Goal: Find specific page/section: Find specific page/section

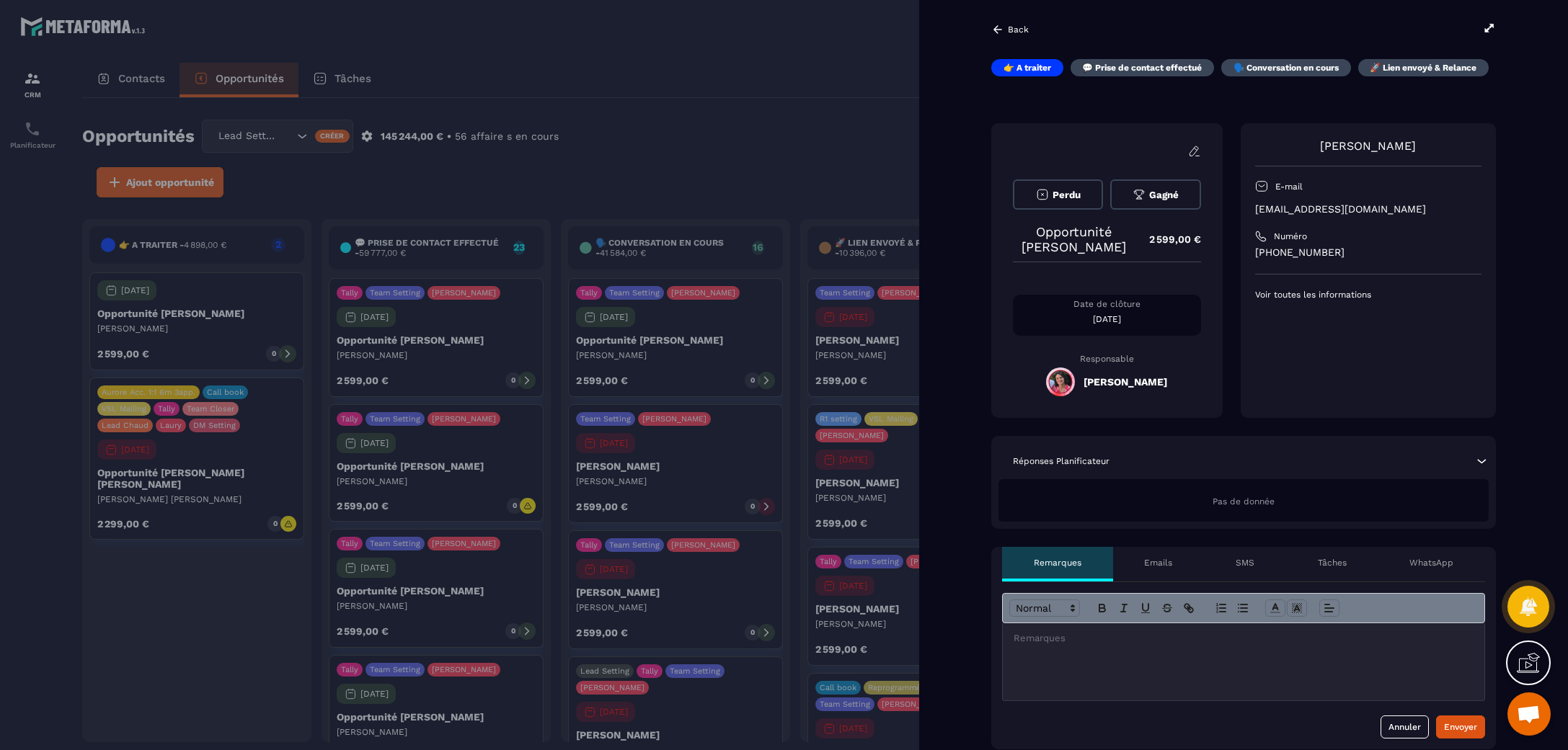
click at [819, 72] on div at bounding box center [784, 375] width 1568 height 750
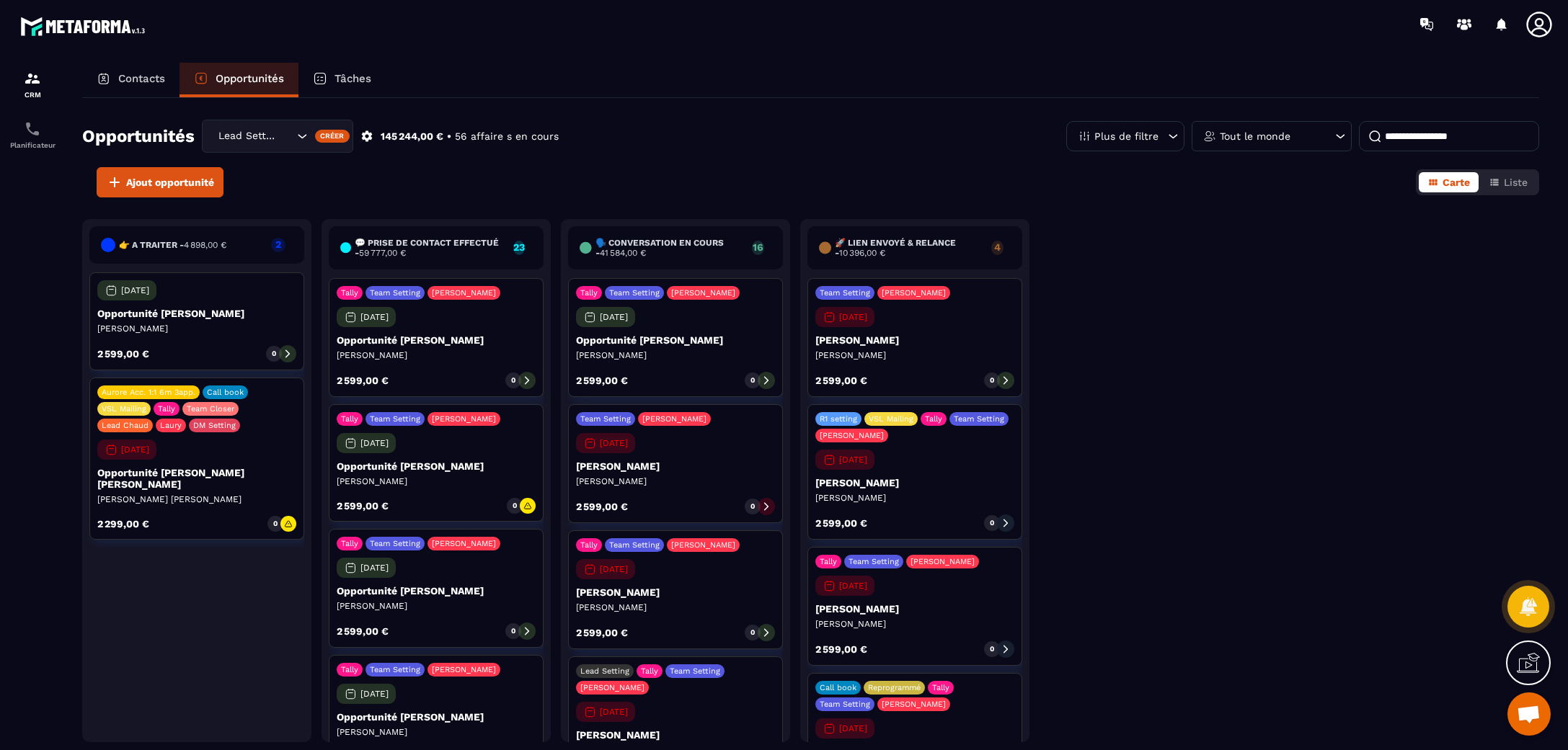
click at [298, 127] on div "Lead Setting" at bounding box center [278, 136] width 151 height 33
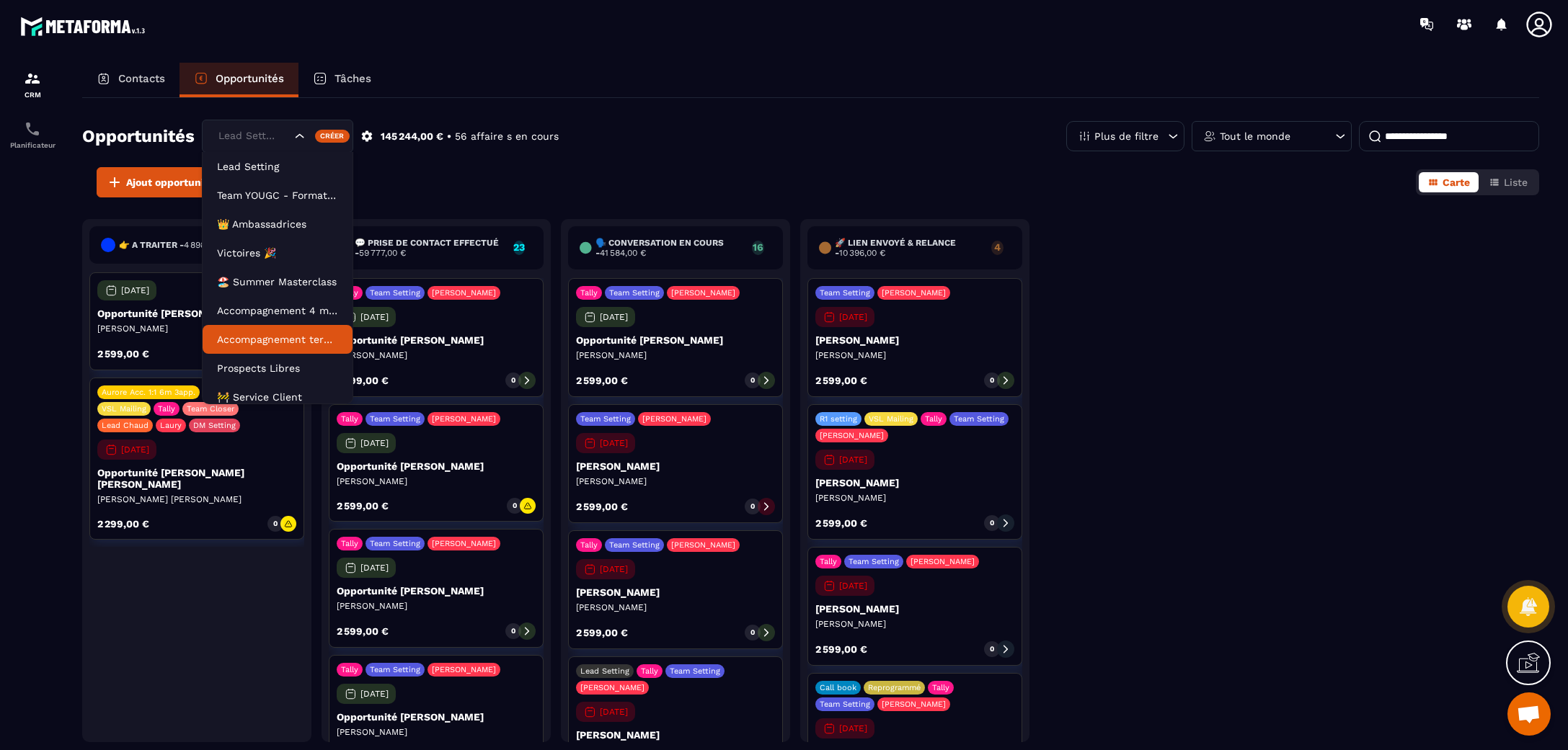
scroll to position [65, 0]
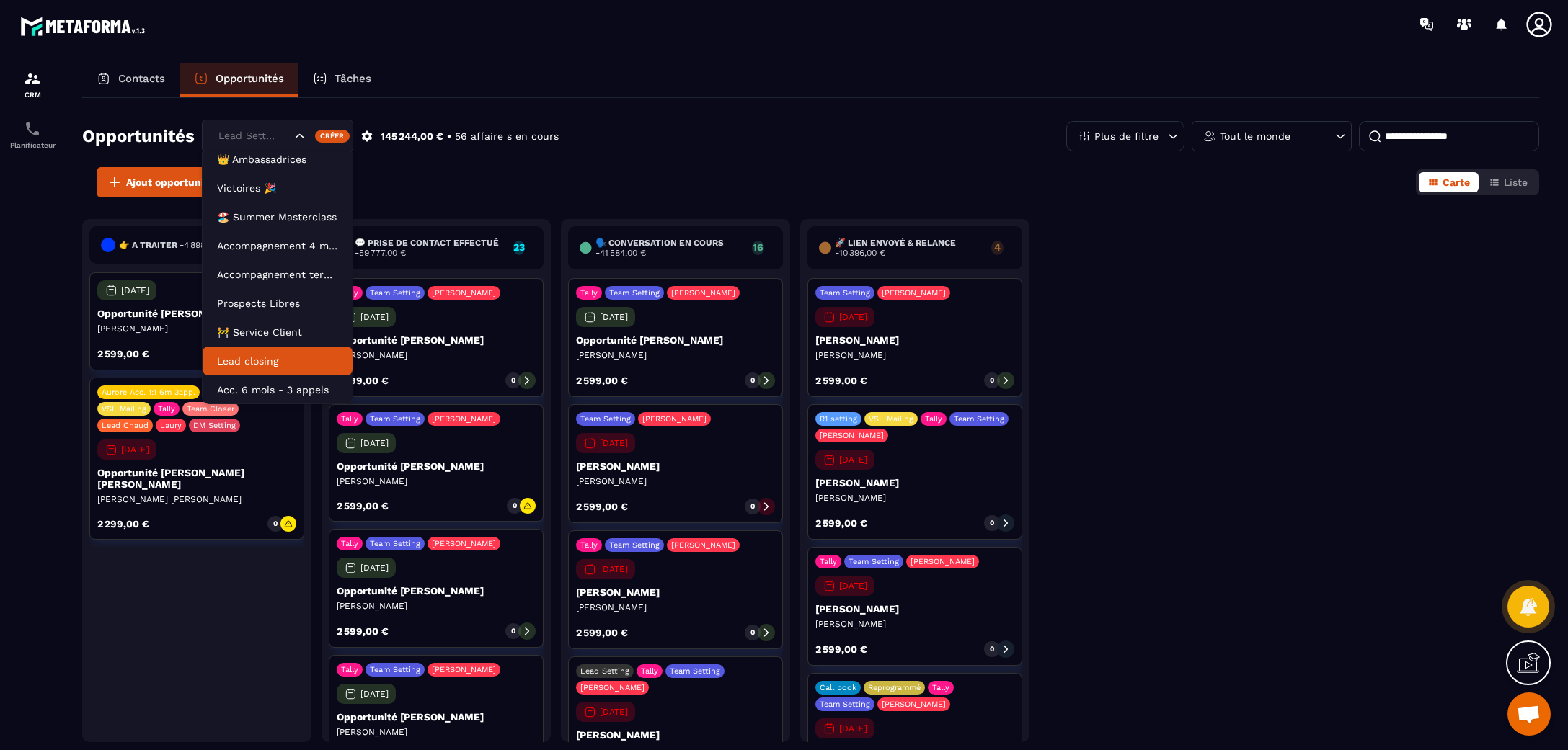
click at [289, 351] on li "Lead closing" at bounding box center [278, 361] width 150 height 29
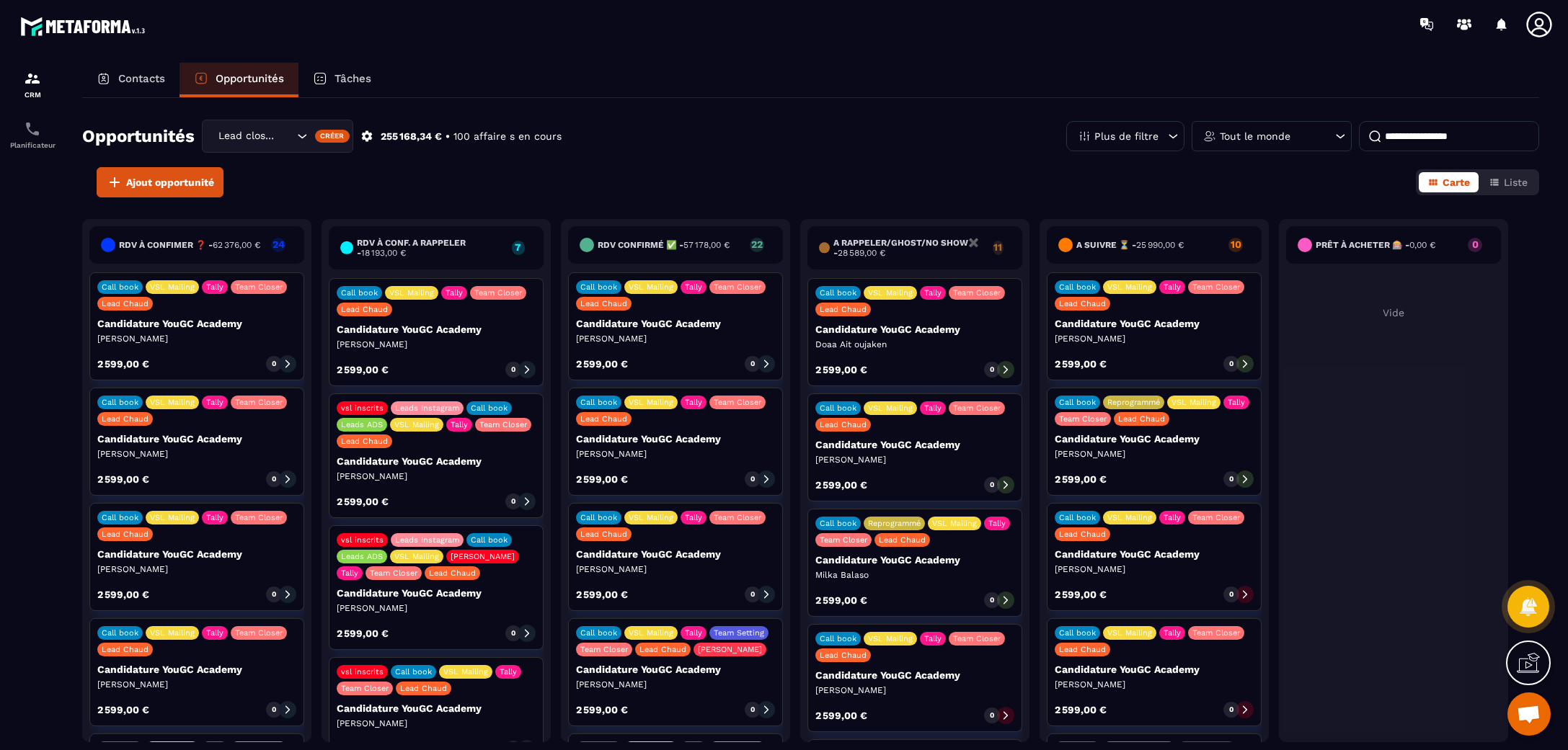
click at [1302, 135] on div "Tout le monde" at bounding box center [1272, 136] width 160 height 30
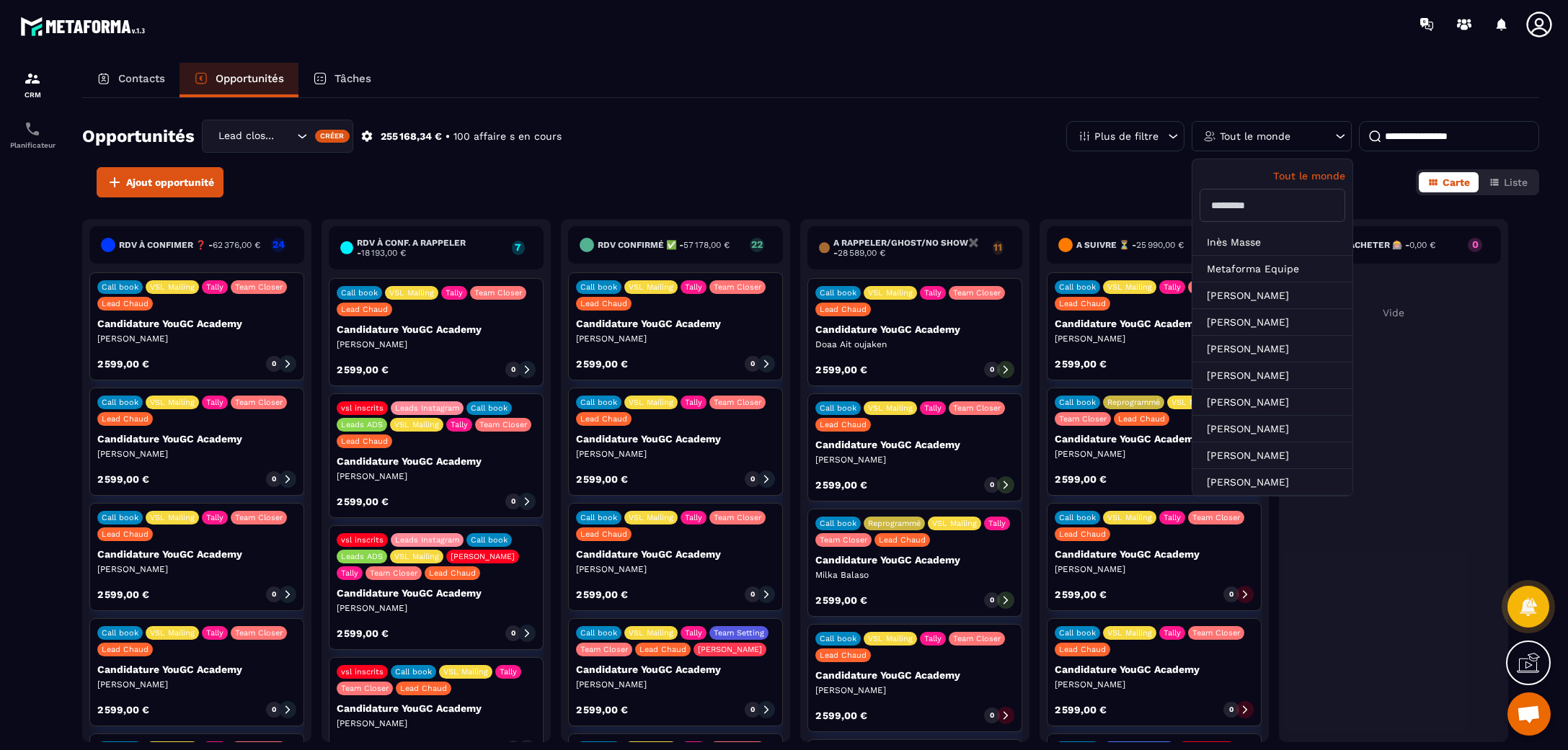
click at [1268, 214] on input "text" at bounding box center [1272, 205] width 146 height 33
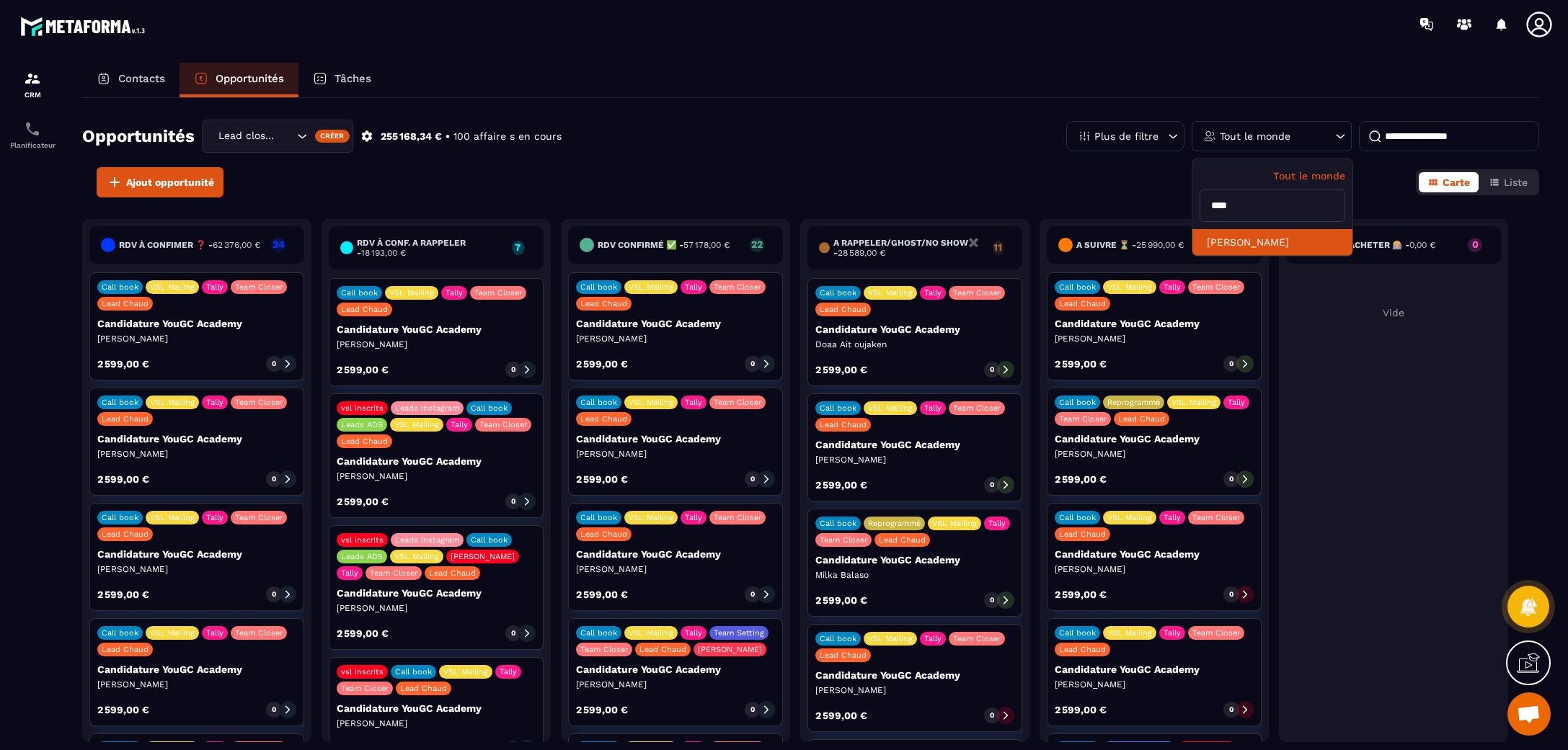
type input "****"
click at [1273, 234] on li "[PERSON_NAME]" at bounding box center [1273, 243] width 160 height 27
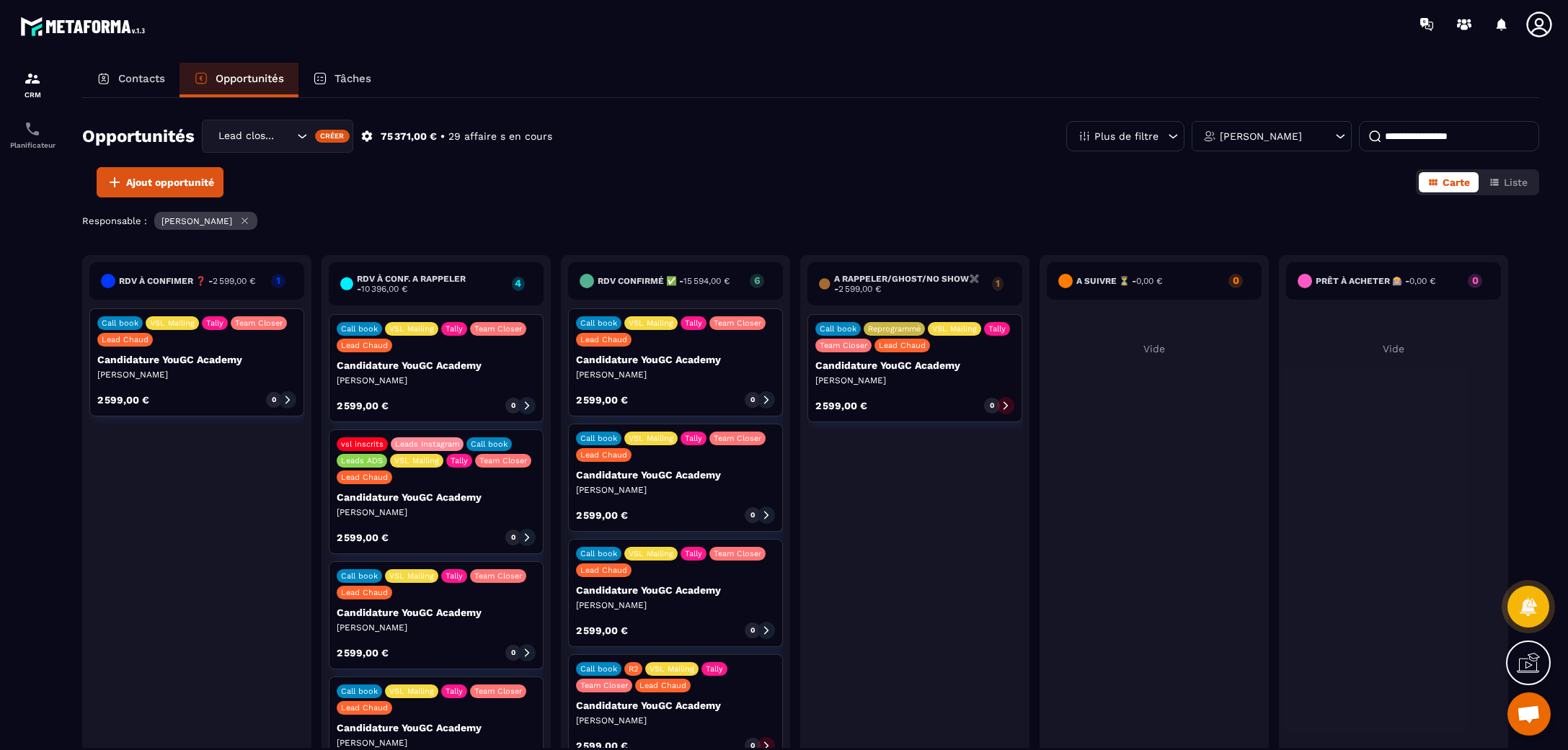
click at [279, 399] on div at bounding box center [287, 400] width 17 height 17
